Goal: Information Seeking & Learning: Learn about a topic

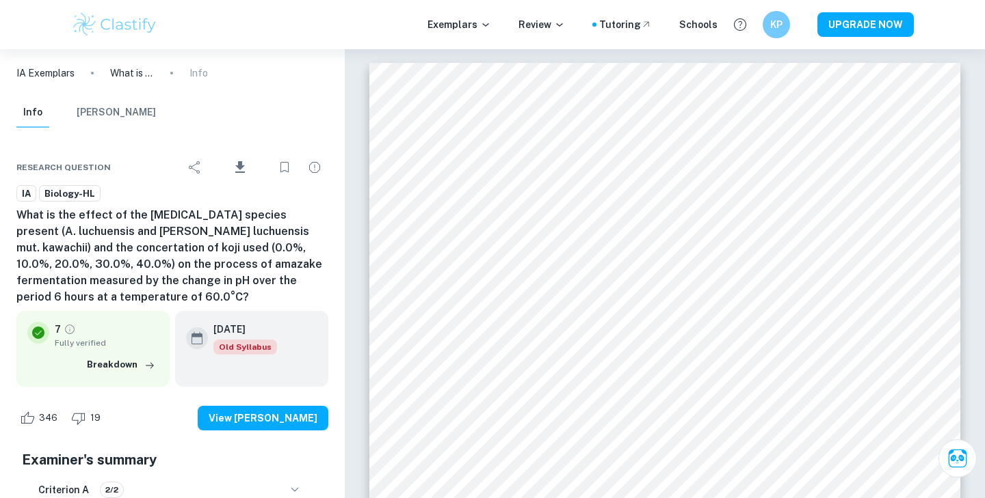
scroll to position [2642, 0]
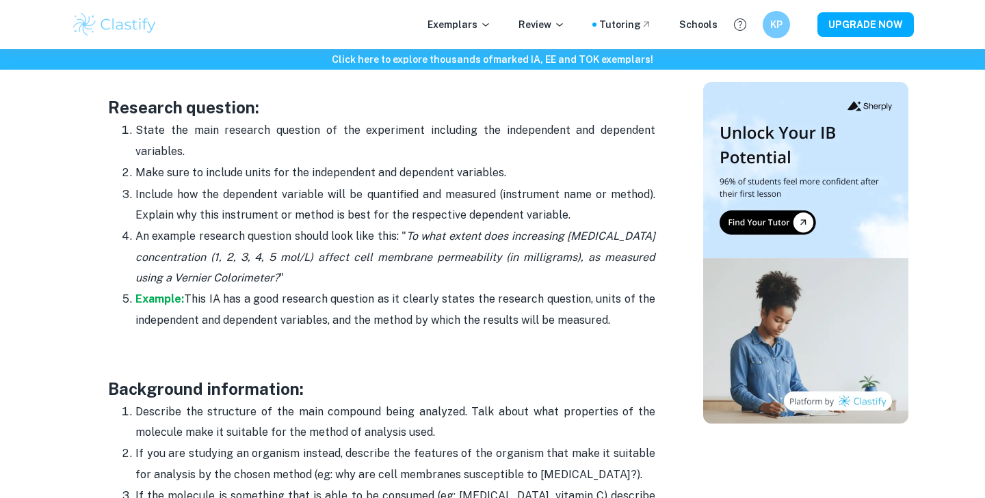
scroll to position [1189, 0]
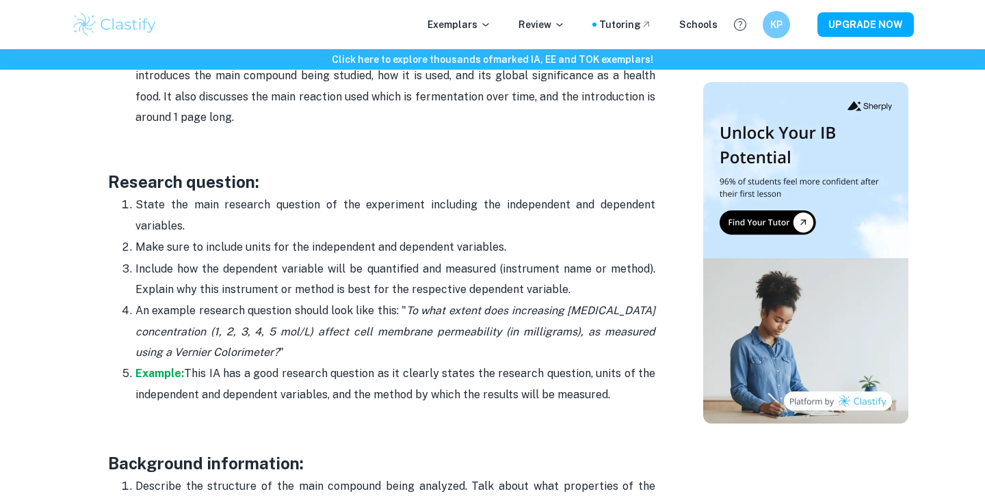
drag, startPoint x: 314, startPoint y: 468, endPoint x: 116, endPoint y: 317, distance: 248.8
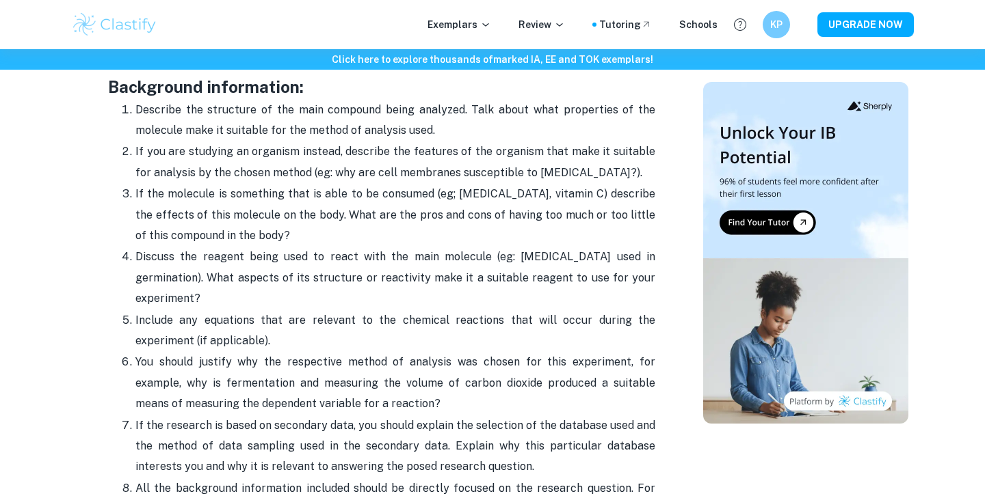
scroll to position [1567, 0]
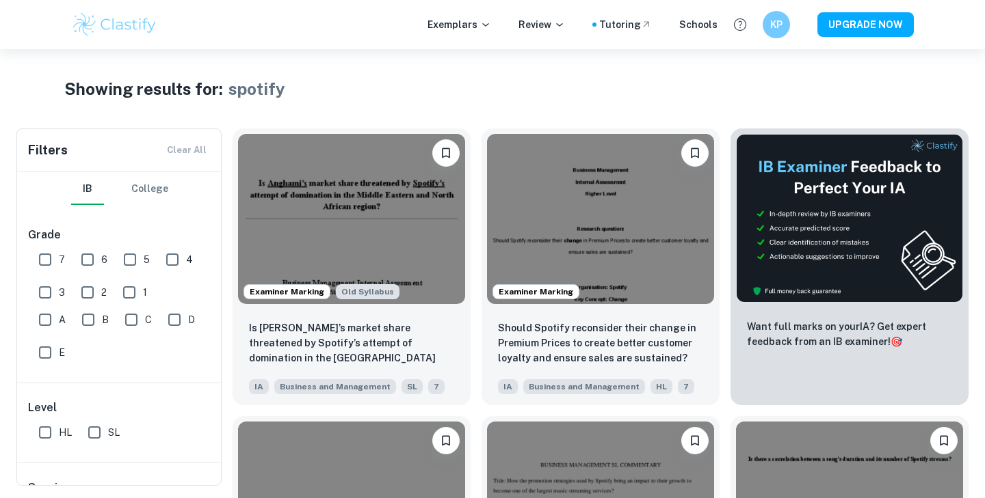
click at [89, 29] on img at bounding box center [114, 24] width 87 height 27
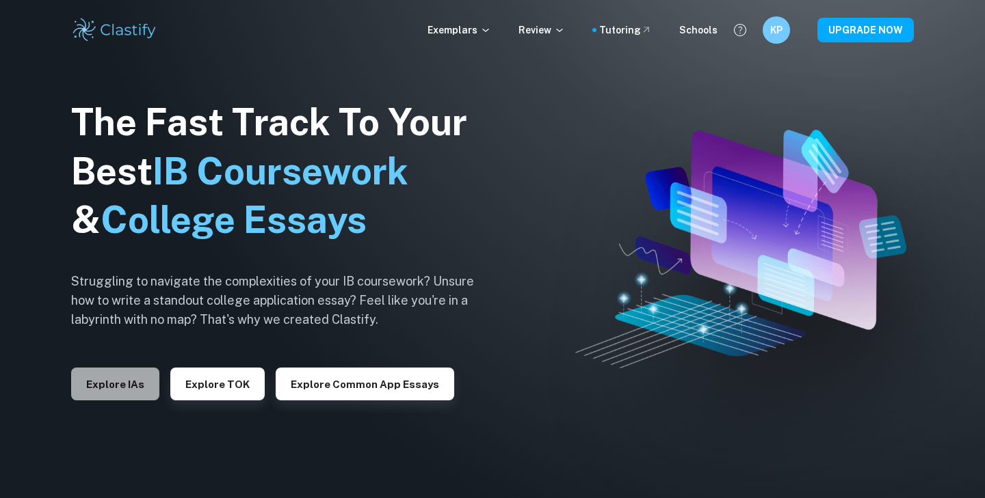
click at [137, 378] on button "Explore IAs" at bounding box center [115, 384] width 88 height 33
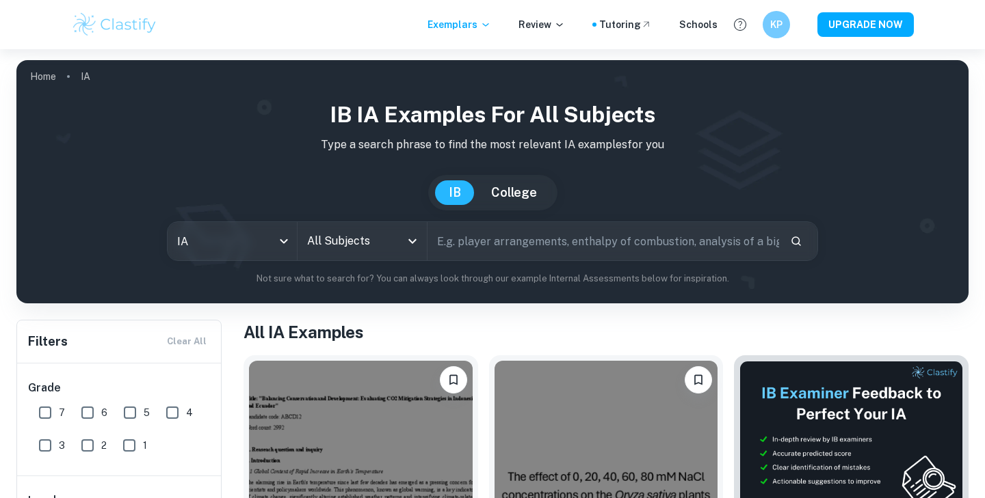
click at [485, 230] on input "text" at bounding box center [602, 241] width 351 height 38
paste input "Saccharomyces cerevisiae"
type input "Saccharomyces cerevisiae"
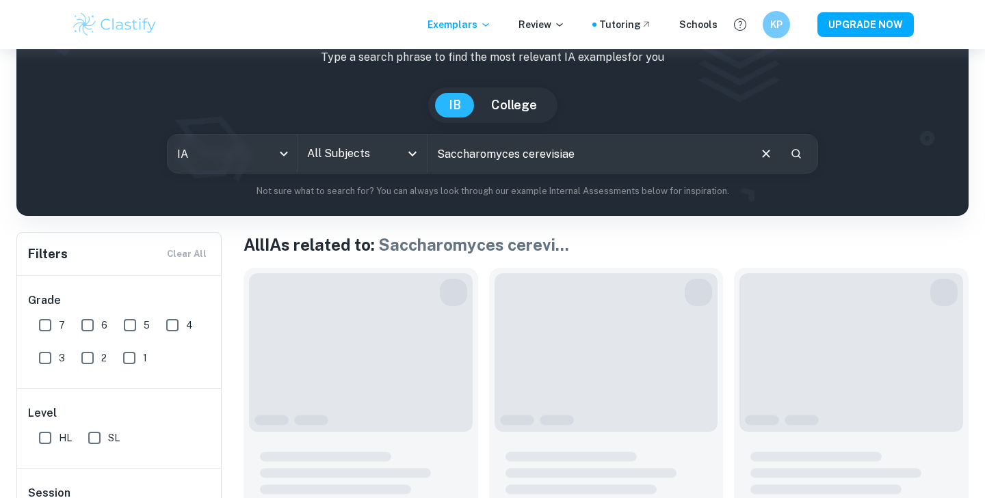
scroll to position [207, 0]
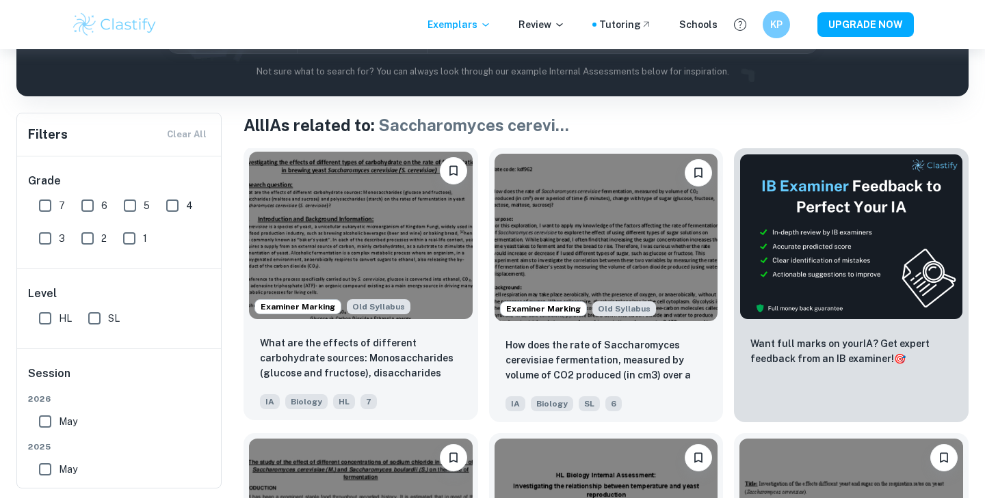
click at [401, 276] on img at bounding box center [361, 236] width 224 height 168
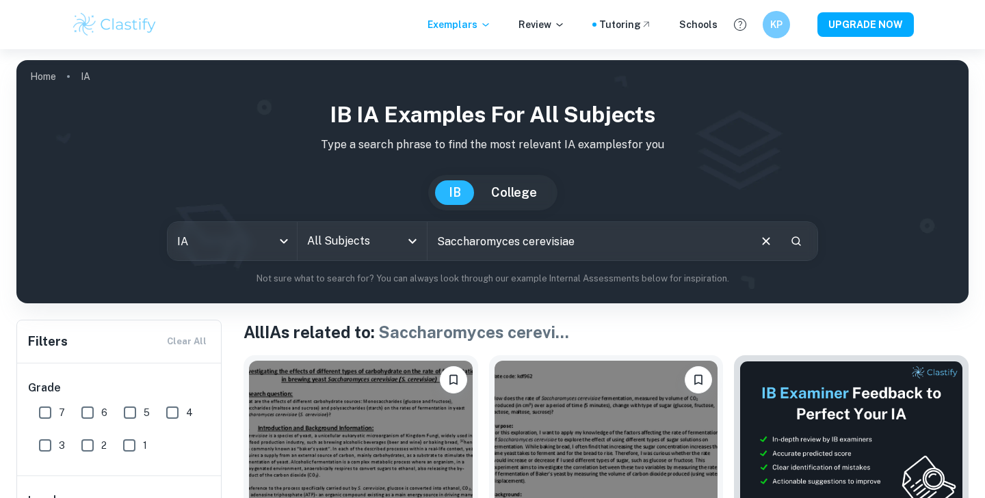
scroll to position [298, 0]
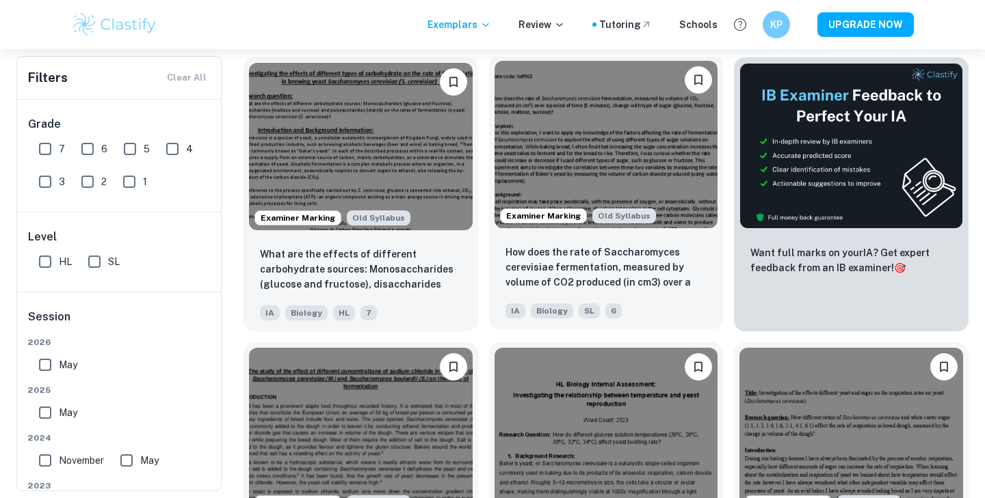
click at [671, 291] on div "How does the rate of Saccharomyces cerevisiae fermentation, measured by volume …" at bounding box center [606, 282] width 235 height 96
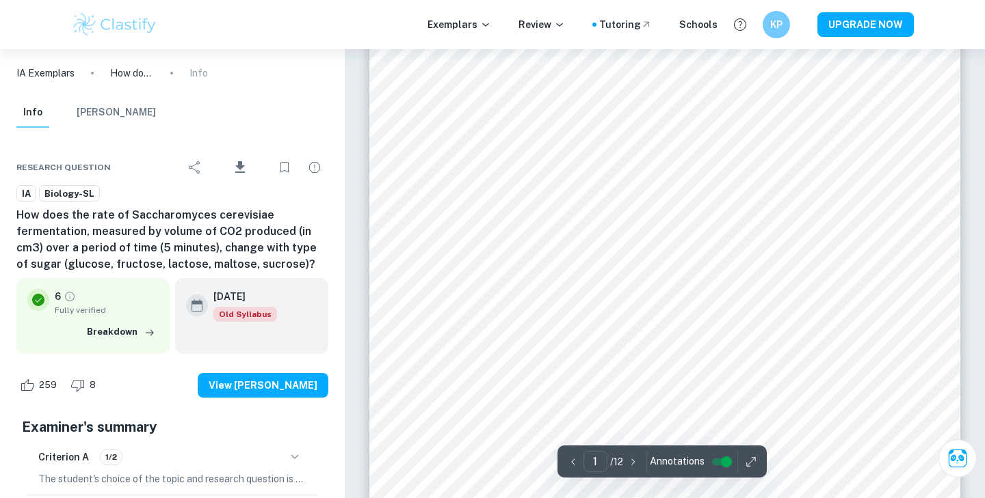
scroll to position [312, 0]
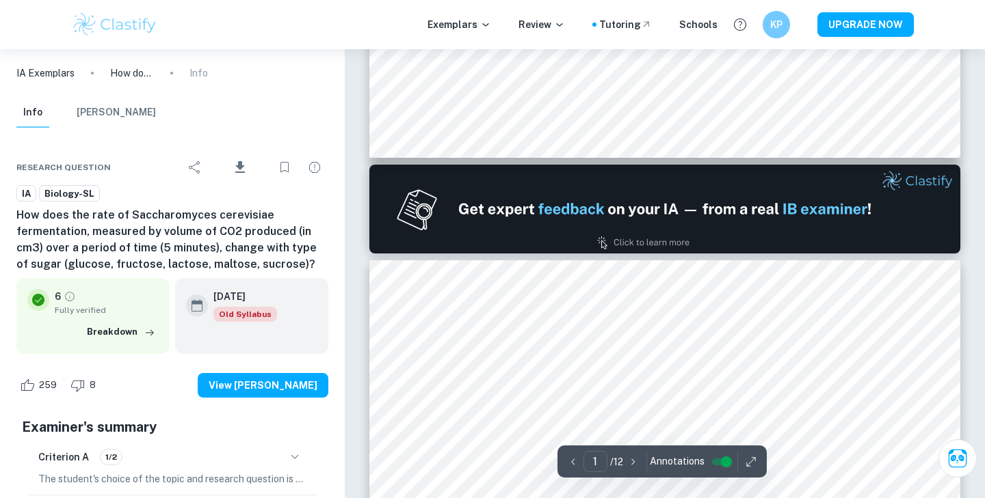
type input "2"
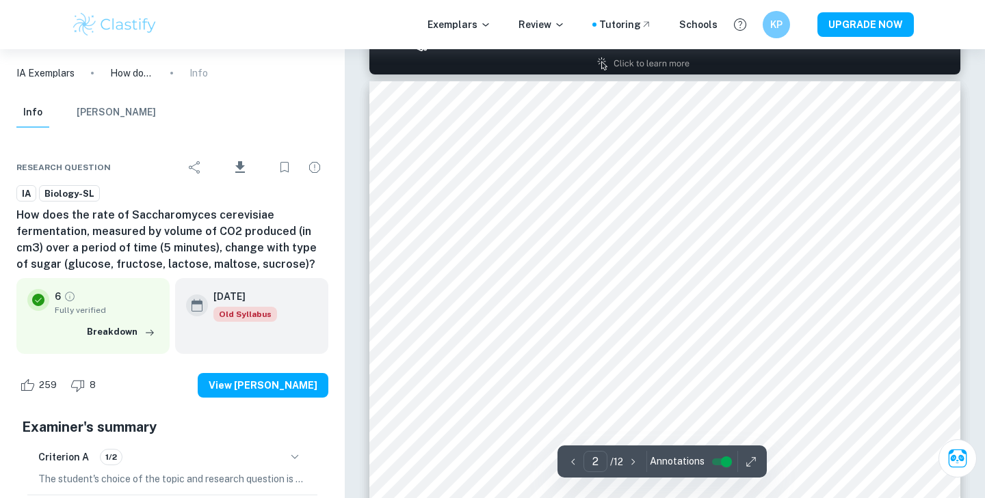
scroll to position [939, 0]
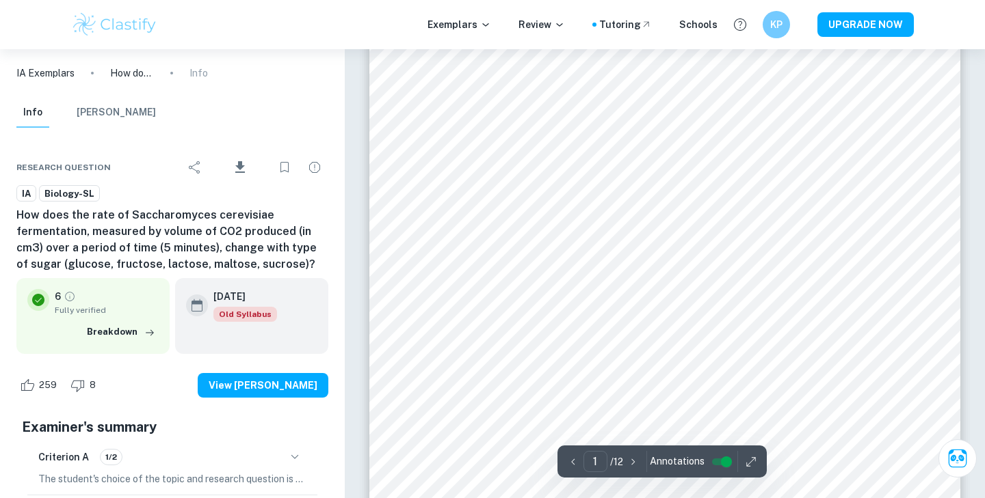
scroll to position [196, 0]
